Goal: Find contact information: Find contact information

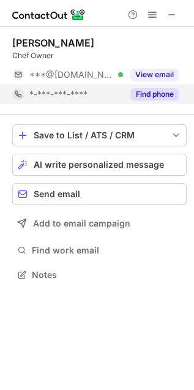
scroll to position [266, 194]
click at [163, 97] on button "Find phone" at bounding box center [154, 94] width 48 height 12
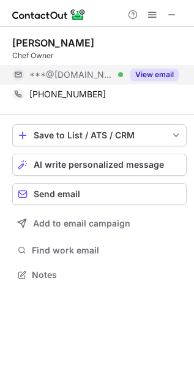
click at [155, 73] on button "View email" at bounding box center [154, 75] width 48 height 12
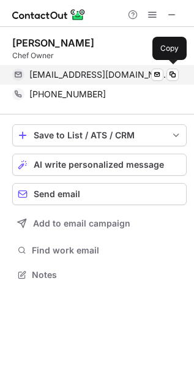
click at [105, 71] on span "dinorexhaj@gmail.com" at bounding box center [99, 74] width 140 height 11
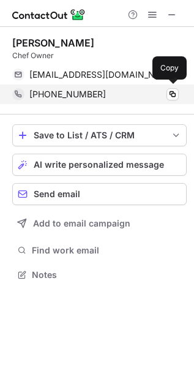
click at [113, 89] on div "+19176706231" at bounding box center [103, 94] width 149 height 11
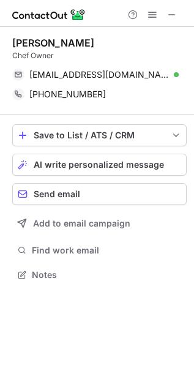
click at [45, 36] on div "Dino Redzic Chef Owner dinorexhaj@gmail.com Verified Send email Copy +191767062…" at bounding box center [99, 71] width 174 height 88
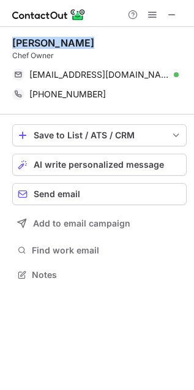
click at [45, 36] on div "Dino Redzic Chef Owner dinorexhaj@gmail.com Verified Send email Copy +191767062…" at bounding box center [99, 71] width 174 height 88
copy div "Dino Redzic"
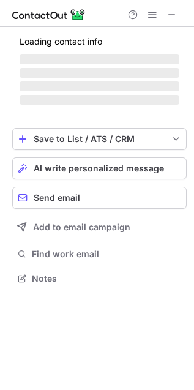
scroll to position [286, 194]
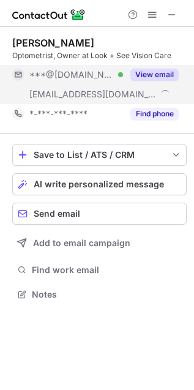
click at [160, 71] on button "View email" at bounding box center [154, 75] width 48 height 12
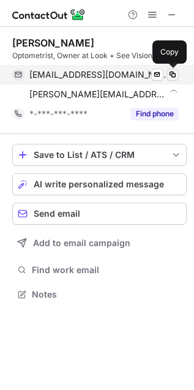
click at [178, 69] on button at bounding box center [172, 75] width 12 height 12
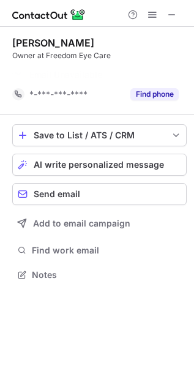
scroll to position [6, 6]
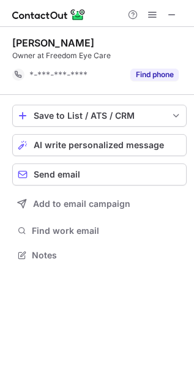
click at [165, 20] on div at bounding box center [152, 14] width 59 height 15
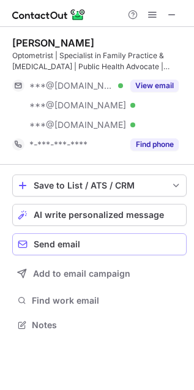
scroll to position [316, 194]
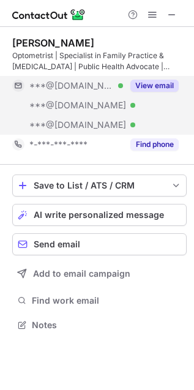
click at [163, 77] on div "View email" at bounding box center [151, 86] width 56 height 20
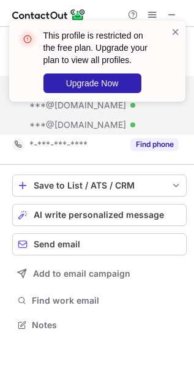
click at [181, 28] on div "This profile is restricted on the free plan. Upgrade your plan to view all prof…" at bounding box center [97, 61] width 176 height 81
click at [178, 237] on button "Send email" at bounding box center [99, 244] width 174 height 22
